Goal: Information Seeking & Learning: Learn about a topic

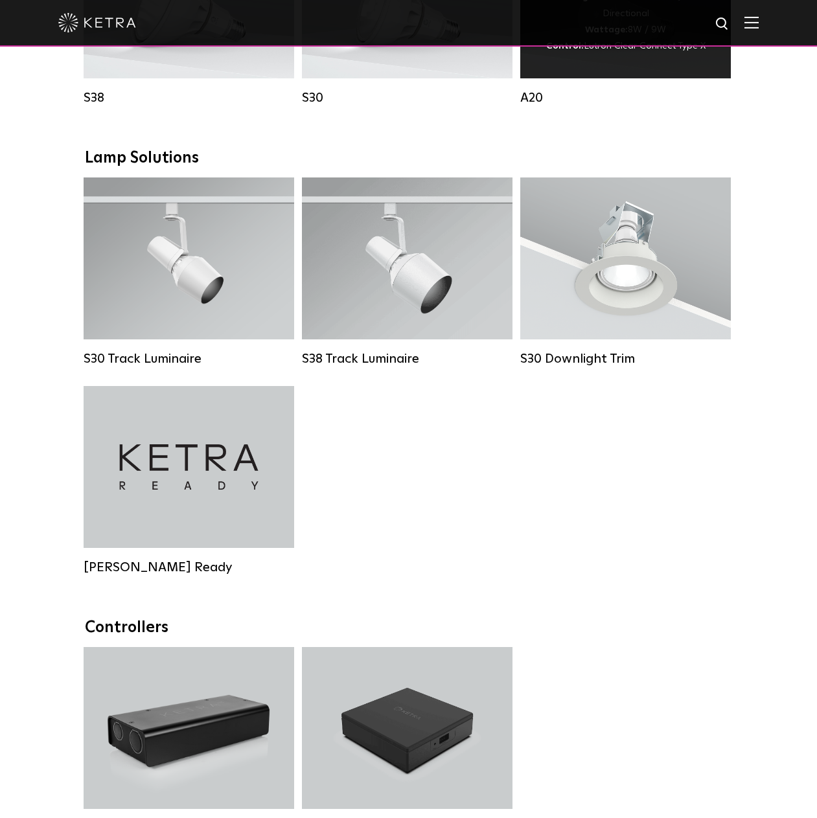
scroll to position [1101, 0]
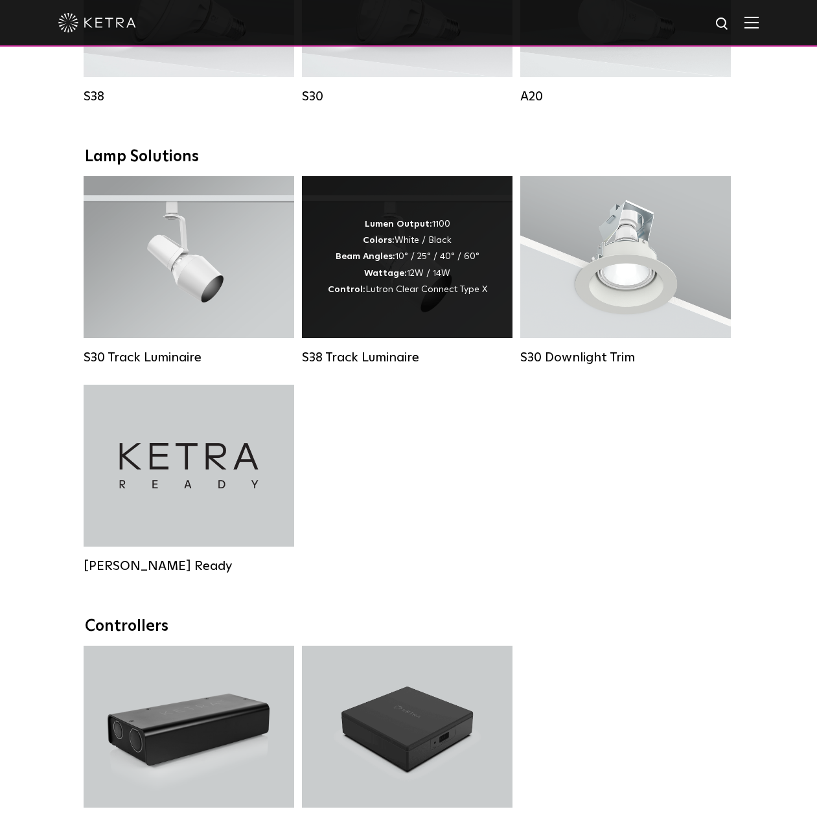
click at [461, 294] on span "Lutron Clear Connect Type X" at bounding box center [426, 289] width 122 height 9
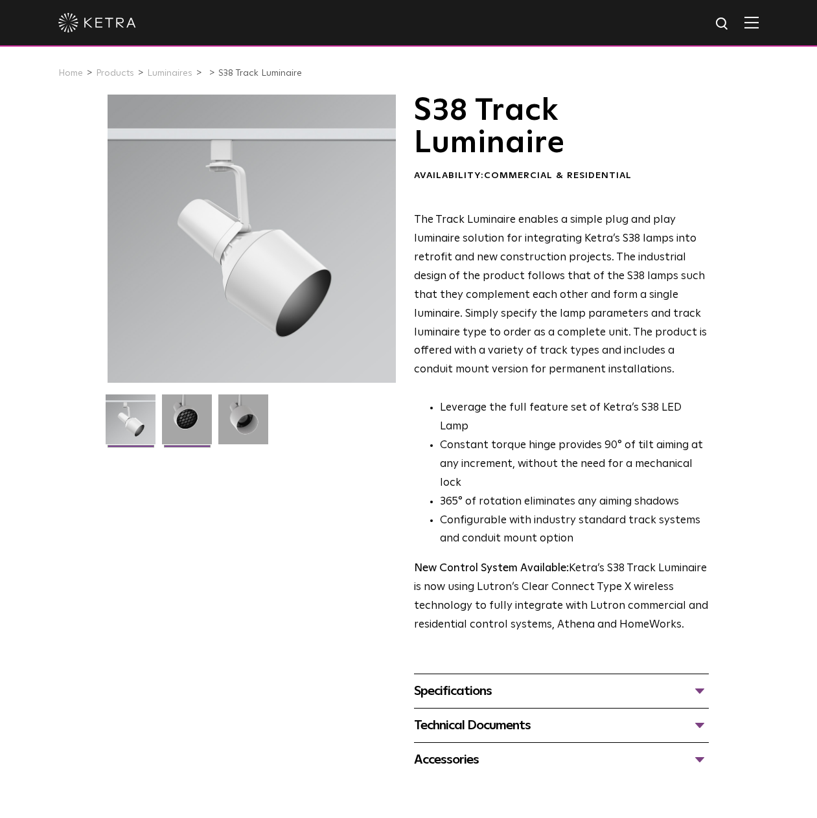
click at [179, 431] on img at bounding box center [187, 425] width 50 height 60
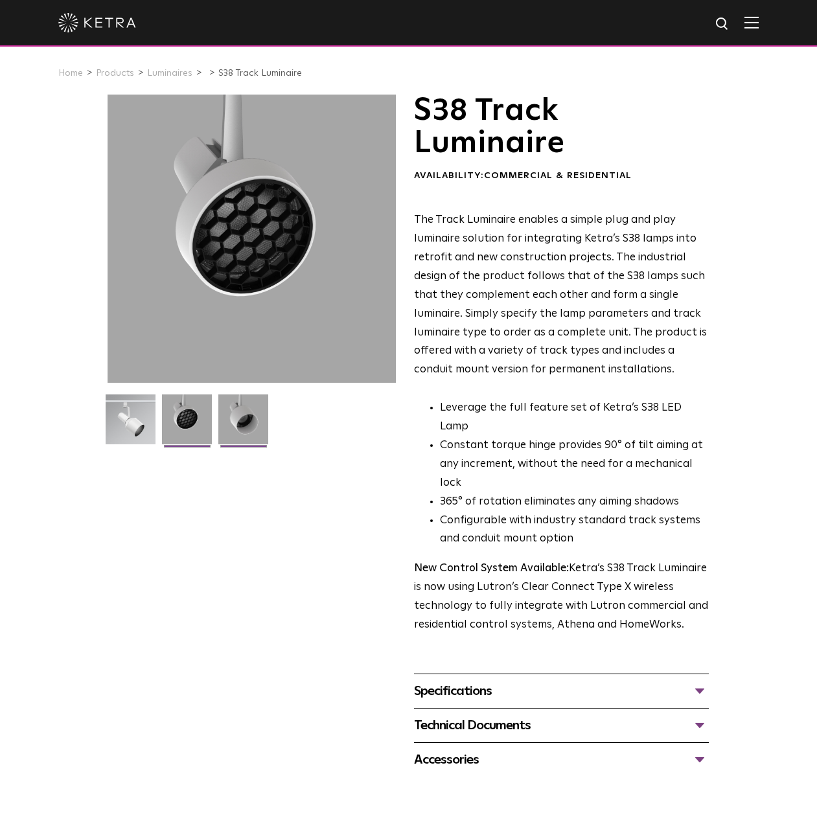
click at [253, 424] on img at bounding box center [243, 425] width 50 height 60
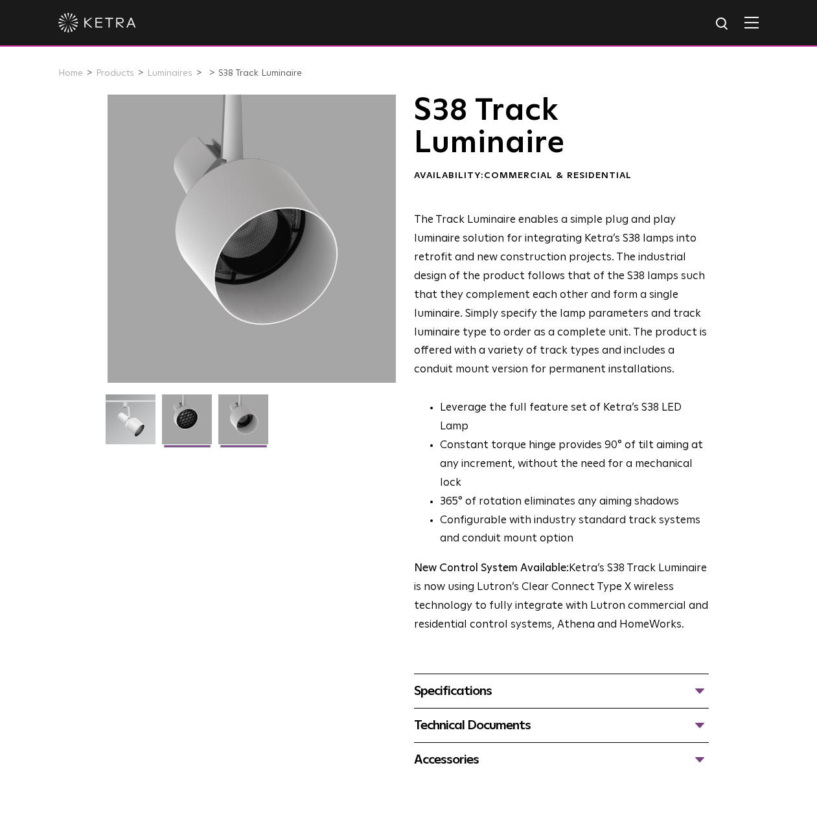
click at [202, 430] on img at bounding box center [187, 425] width 50 height 60
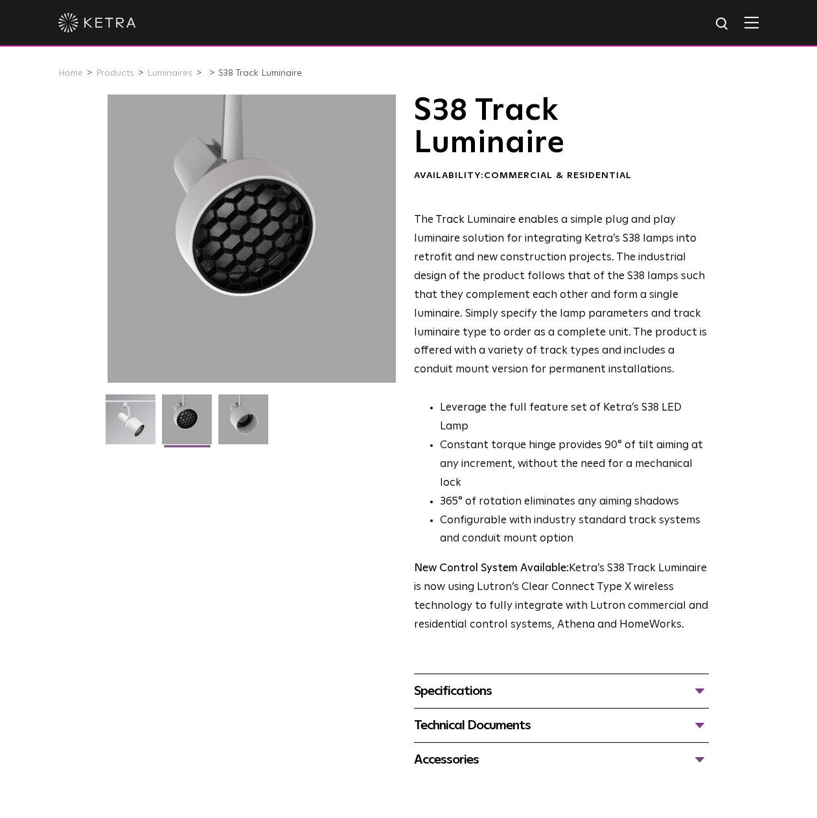
click at [539, 674] on div "Specifications LUMEN OUTPUTS 1100 BEAM ANGLES 10°, 25°, 40°, 60° WATTAGE 12W, 1…" at bounding box center [561, 691] width 295 height 34
click at [538, 681] on div "Specifications" at bounding box center [561, 691] width 295 height 21
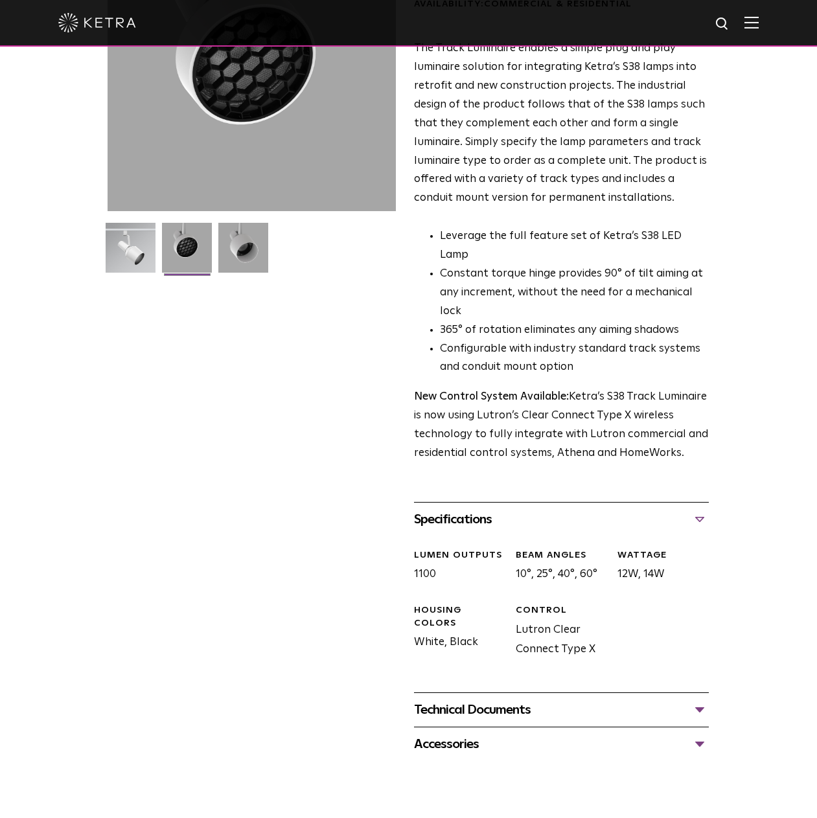
scroll to position [194, 0]
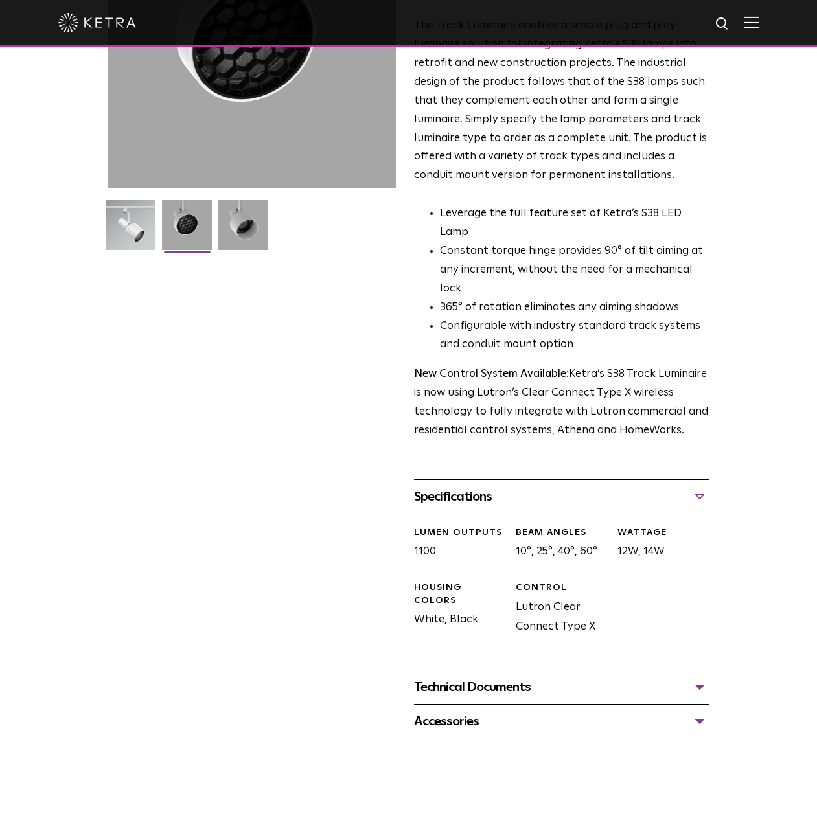
click at [671, 677] on div "Technical Documents" at bounding box center [561, 687] width 295 height 21
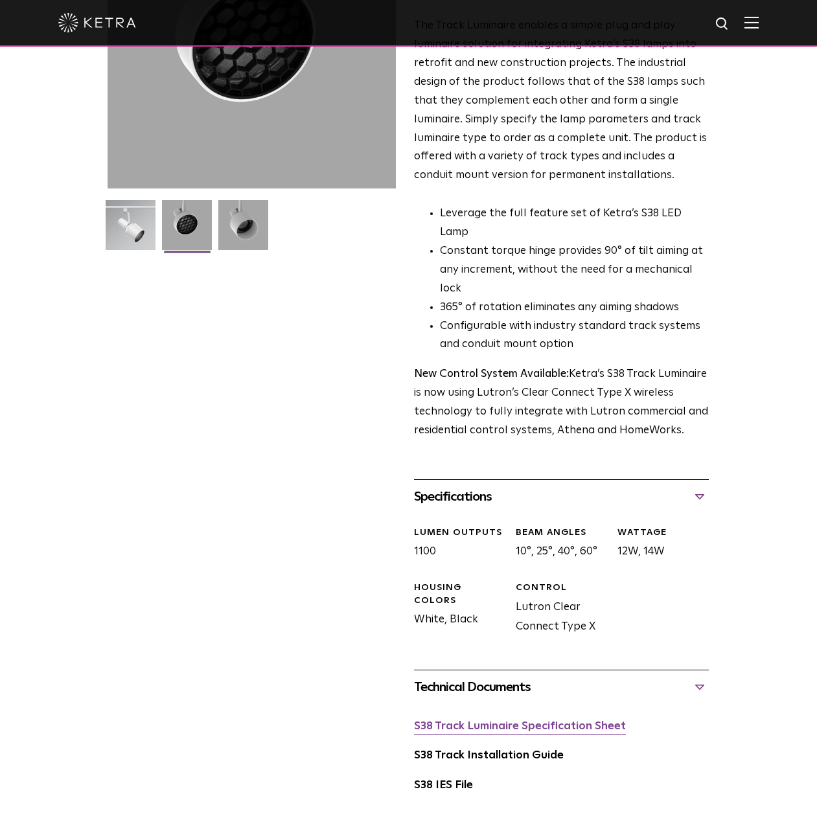
click at [549, 721] on link "S38 Track Luminaire Specification Sheet" at bounding box center [520, 726] width 212 height 11
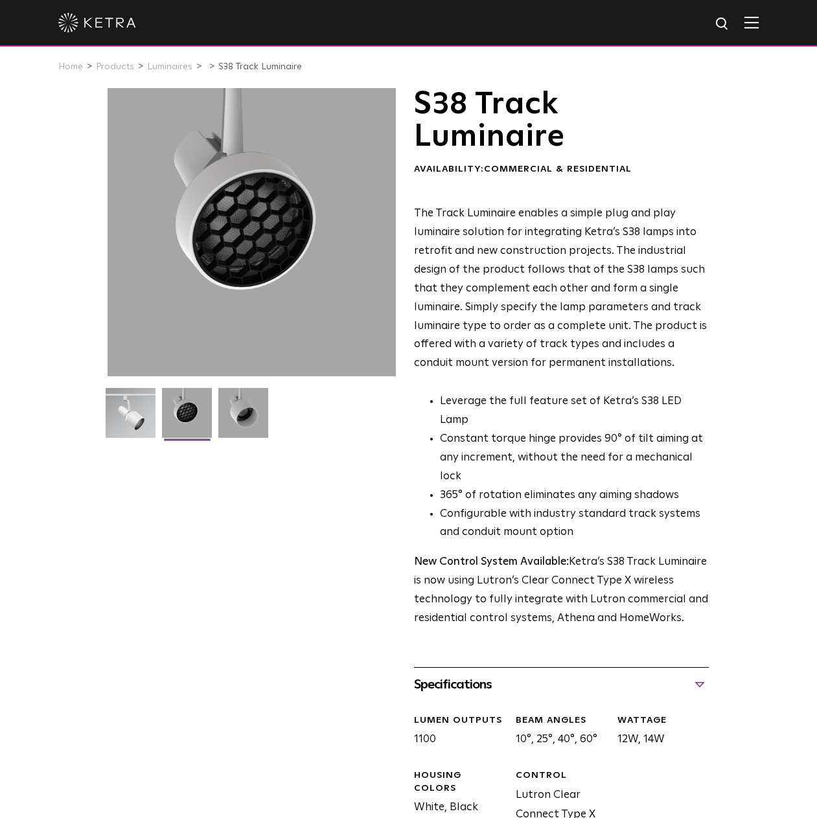
scroll to position [0, 0]
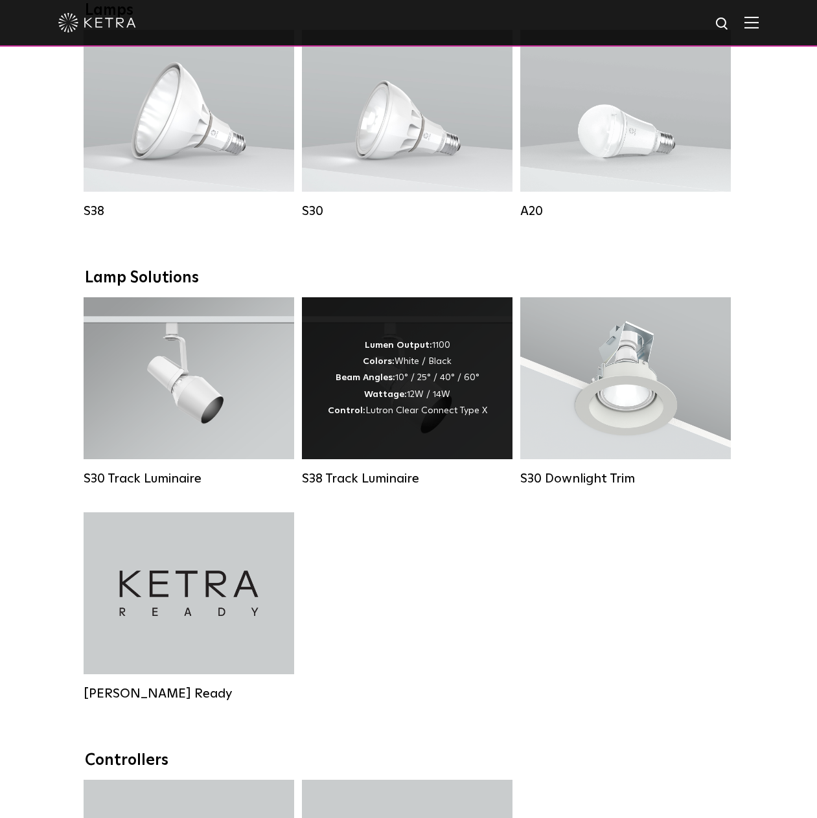
scroll to position [972, 0]
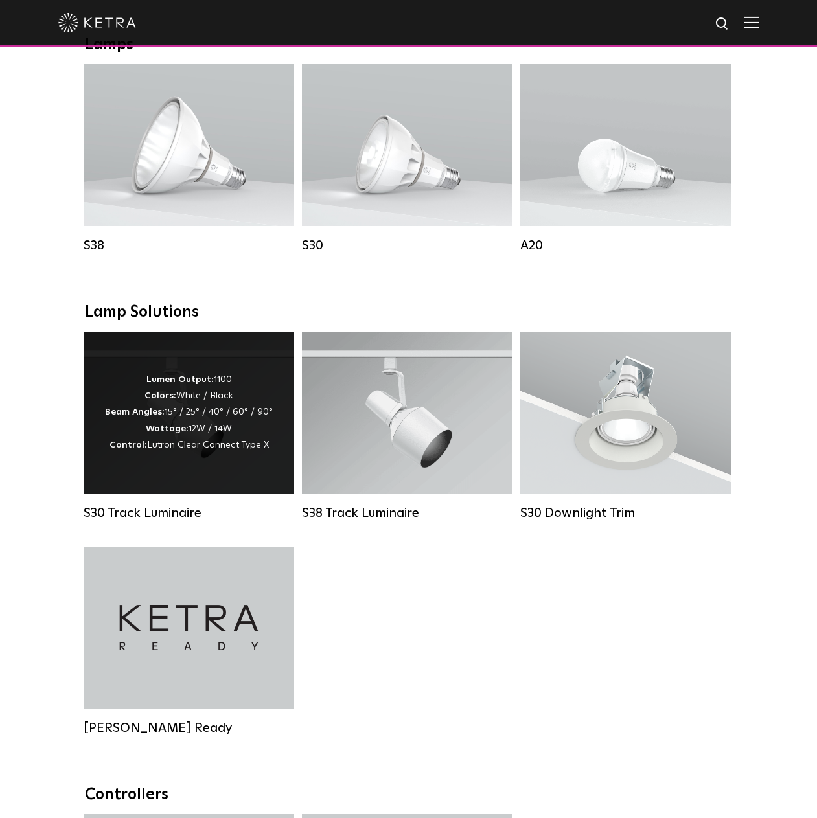
click at [236, 422] on div "Lumen Output: 1100 Colors: White / Black Beam Angles: 15° / 25° / 40° / 60° / 9…" at bounding box center [189, 413] width 168 height 82
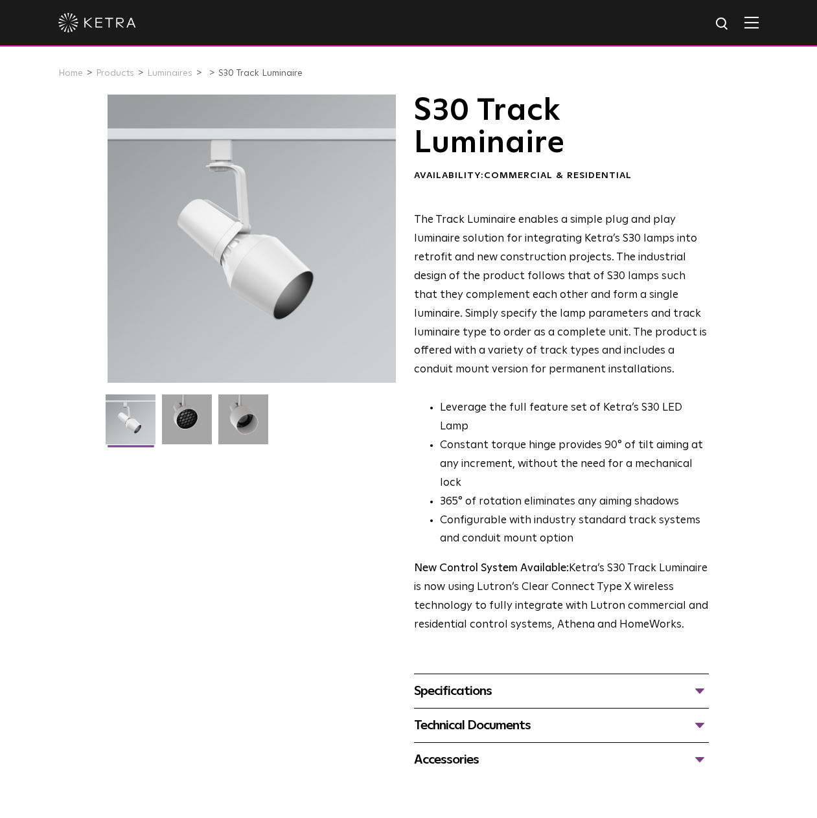
click at [494, 715] on div "Technical Documents" at bounding box center [561, 725] width 295 height 21
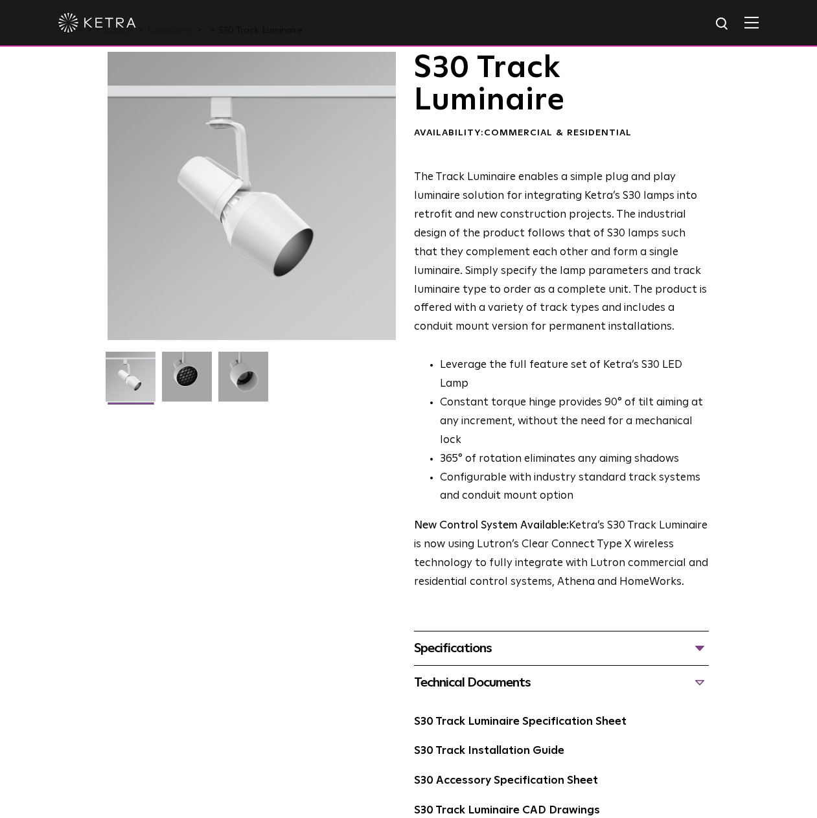
scroll to position [65, 0]
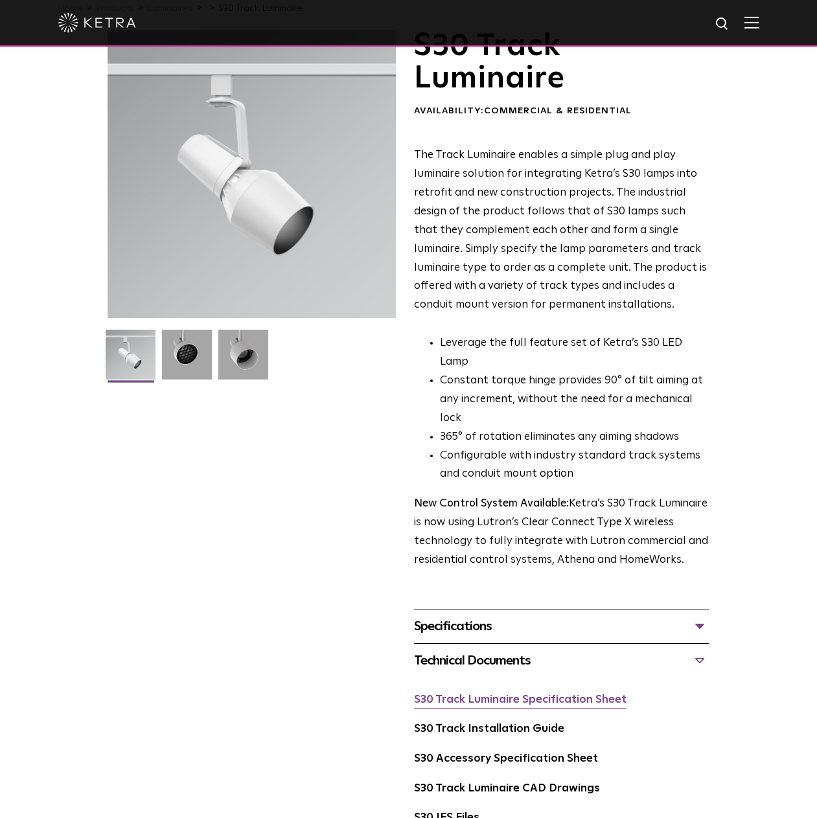
click at [497, 695] on link "S30 Track Luminaire Specification Sheet" at bounding box center [520, 700] width 213 height 11
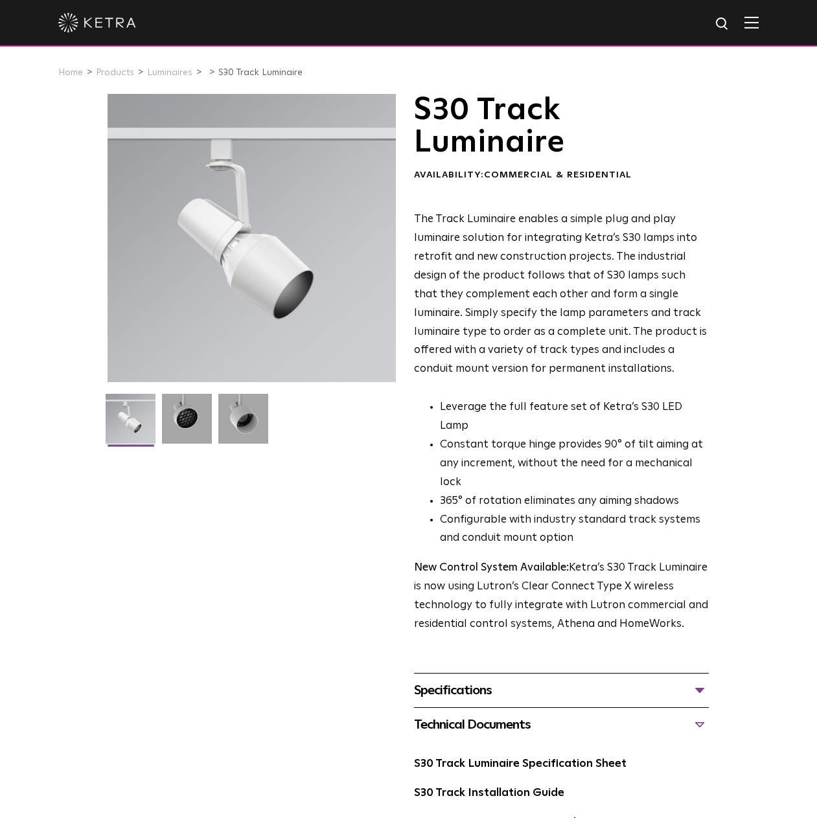
scroll to position [0, 0]
click at [171, 76] on link "Luminaires" at bounding box center [169, 73] width 45 height 9
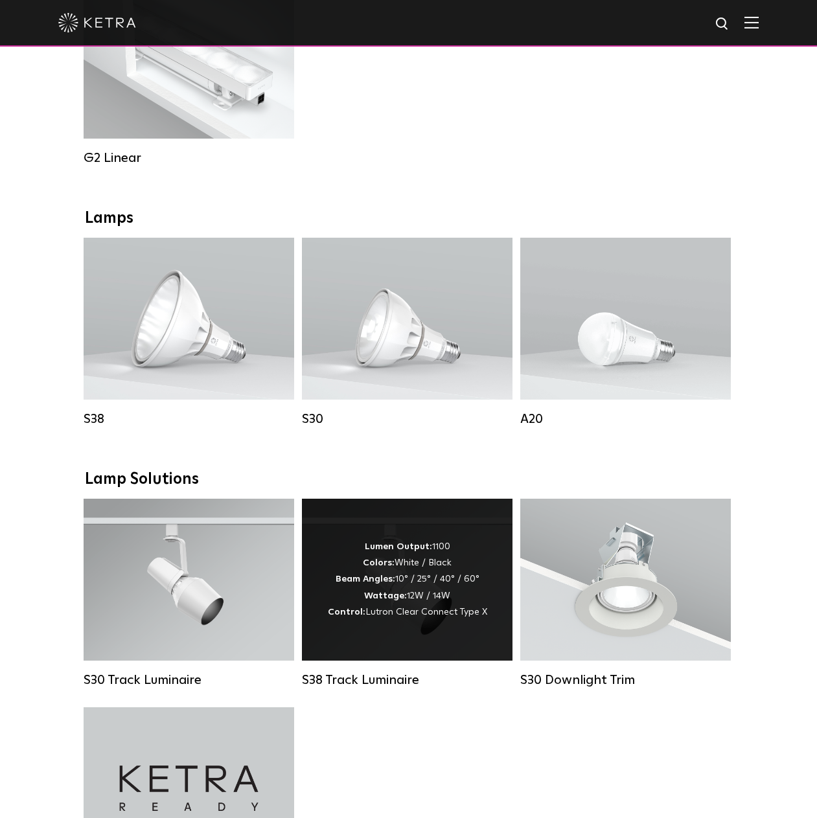
scroll to position [842, 0]
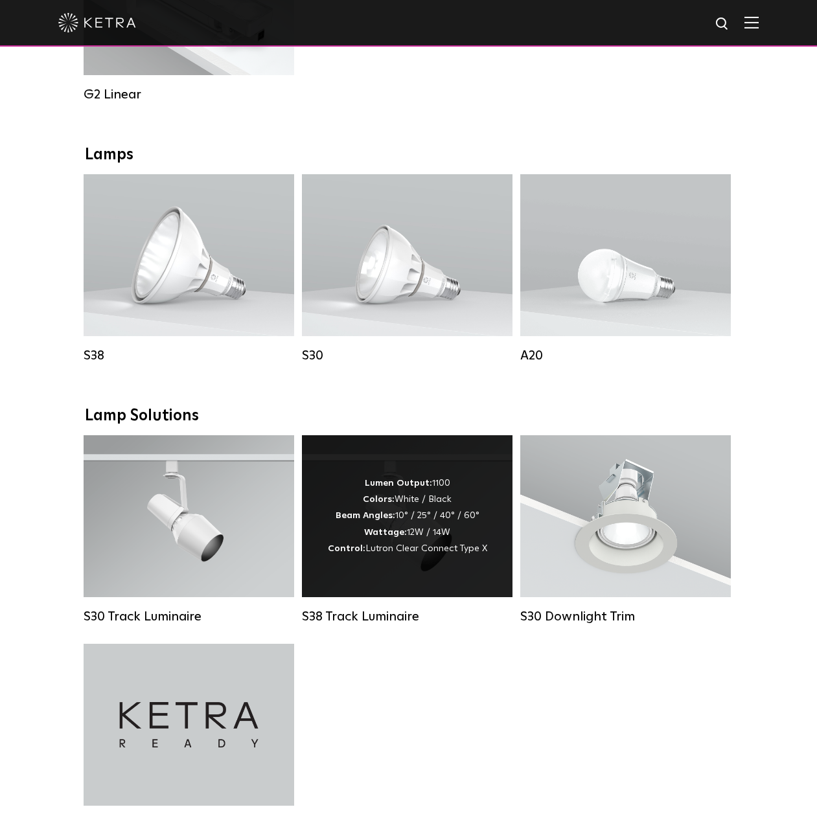
click at [446, 527] on div "Lumen Output: 1100 Colors: White / Black Beam Angles: 10° / 25° / 40° / 60° Wat…" at bounding box center [407, 517] width 159 height 82
